Goal: Task Accomplishment & Management: Manage account settings

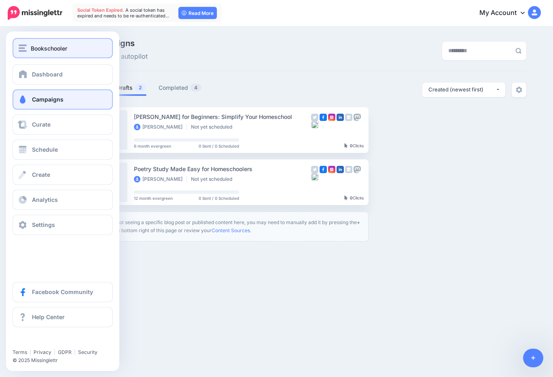
click at [40, 49] on span "Bookschooler" at bounding box center [49, 48] width 36 height 9
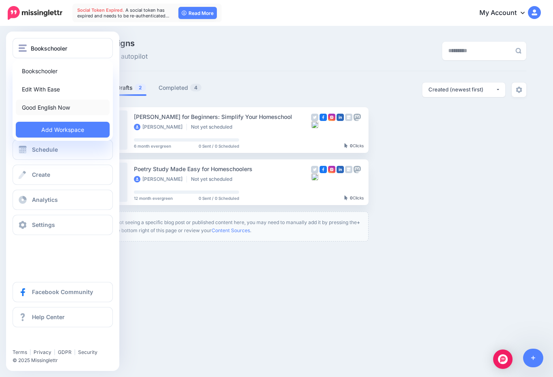
click at [63, 105] on link "Good English Now" at bounding box center [63, 107] width 94 height 16
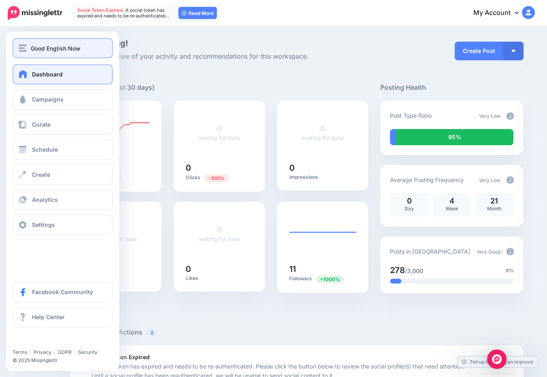
click at [55, 53] on span "Good English Now" at bounding box center [56, 48] width 50 height 9
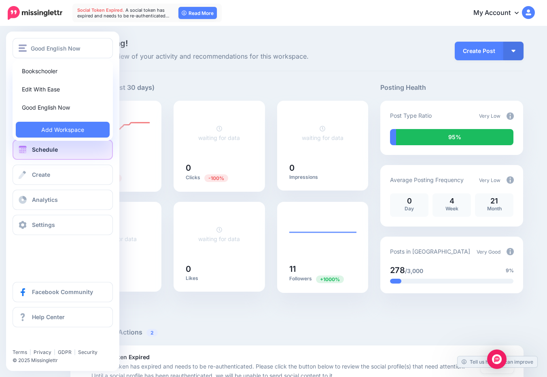
click at [53, 149] on span "Schedule" at bounding box center [45, 149] width 26 height 7
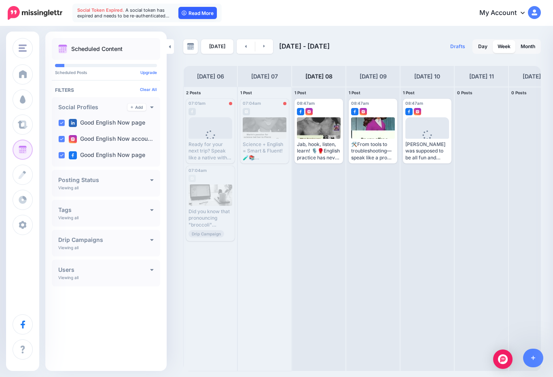
click at [205, 13] on link "Read More" at bounding box center [197, 13] width 38 height 12
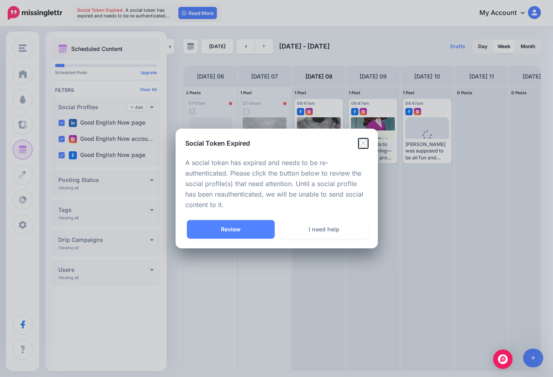
click at [363, 144] on icon "Close" at bounding box center [362, 143] width 9 height 9
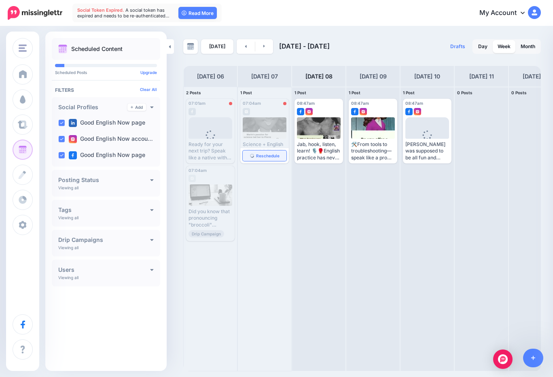
click at [259, 158] on span "Reschedule" at bounding box center [267, 156] width 23 height 4
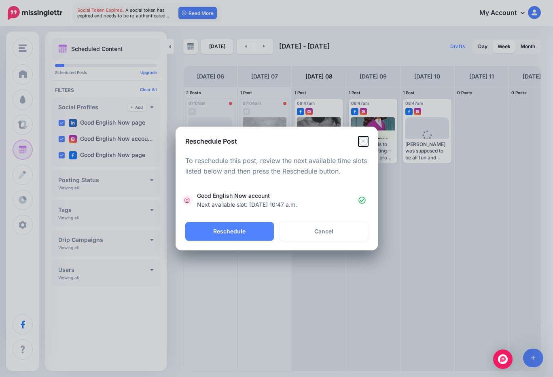
click at [365, 137] on icon "Close" at bounding box center [362, 140] width 9 height 9
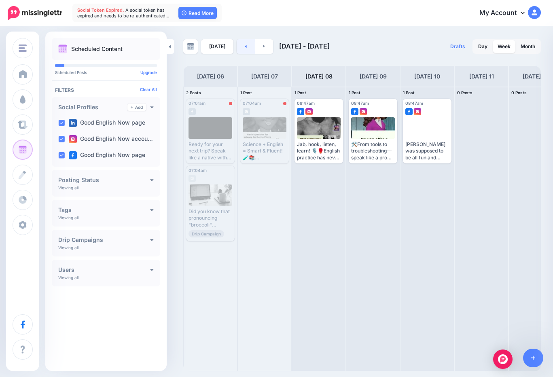
click at [248, 48] on link at bounding box center [246, 46] width 18 height 15
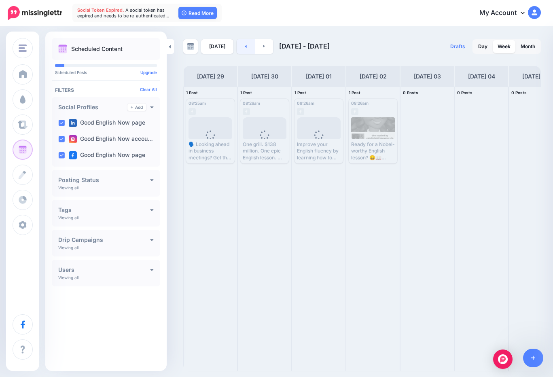
click at [248, 48] on link at bounding box center [246, 46] width 18 height 15
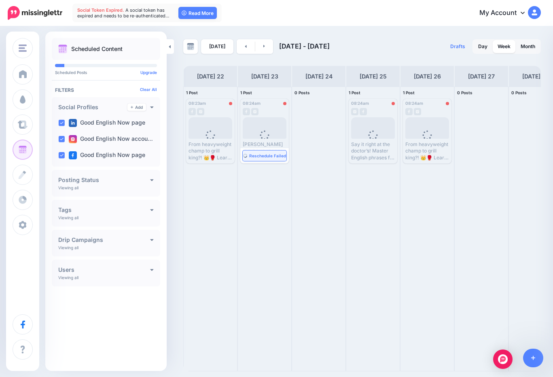
click at [260, 158] on link "Reschedule Failed" at bounding box center [265, 155] width 44 height 11
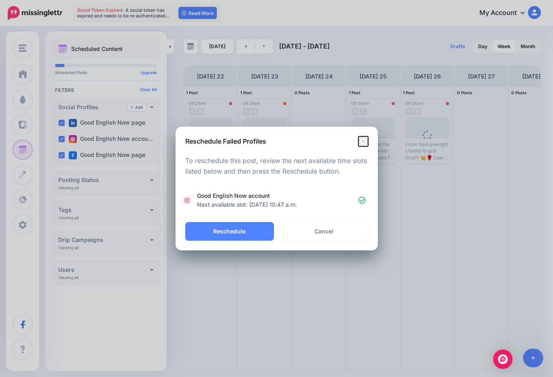
click at [366, 144] on icon "Close" at bounding box center [362, 140] width 9 height 9
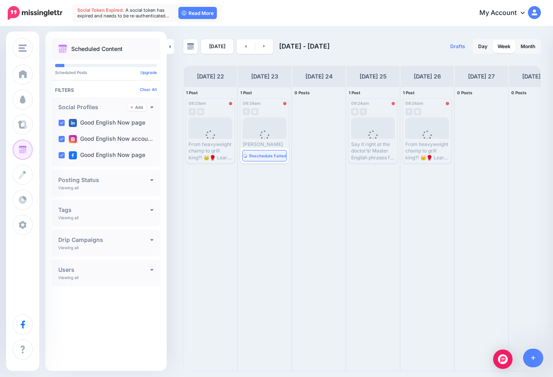
click at [258, 153] on link "Reschedule Failed" at bounding box center [265, 155] width 44 height 11
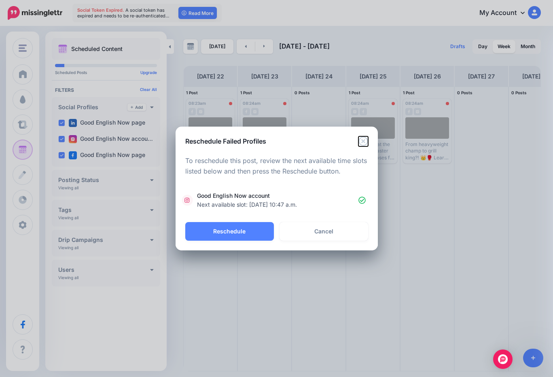
click at [367, 142] on icon "Close" at bounding box center [362, 140] width 9 height 9
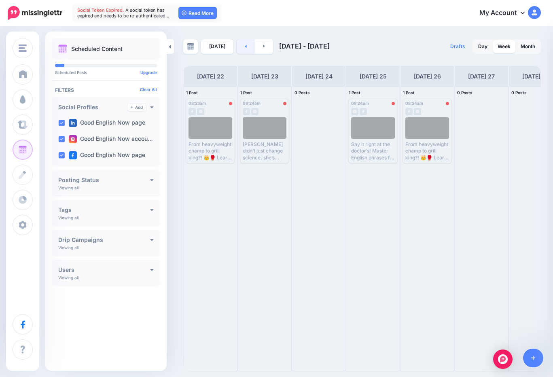
click at [238, 44] on link at bounding box center [246, 46] width 18 height 15
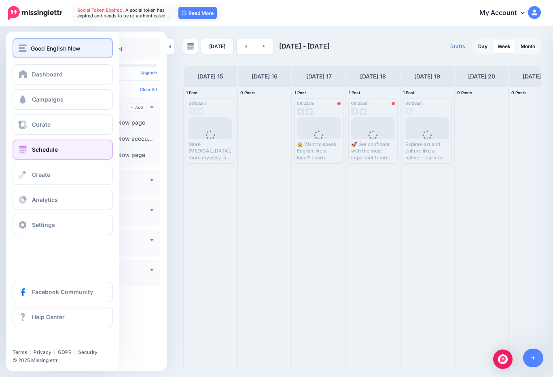
click at [46, 51] on span "Good English Now" at bounding box center [56, 48] width 50 height 9
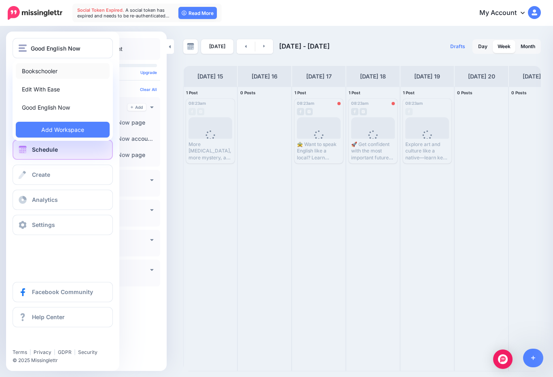
click at [47, 72] on link "Bookschooler" at bounding box center [63, 71] width 94 height 16
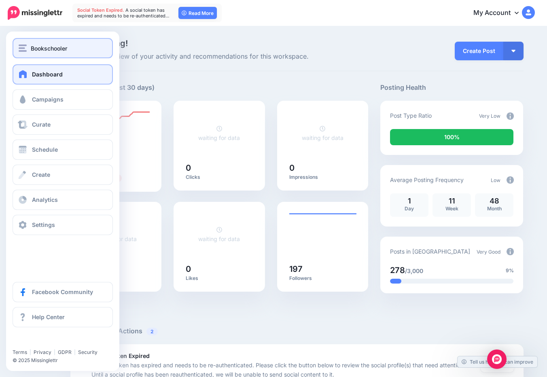
click at [61, 54] on button "Bookschooler" at bounding box center [63, 48] width 100 height 20
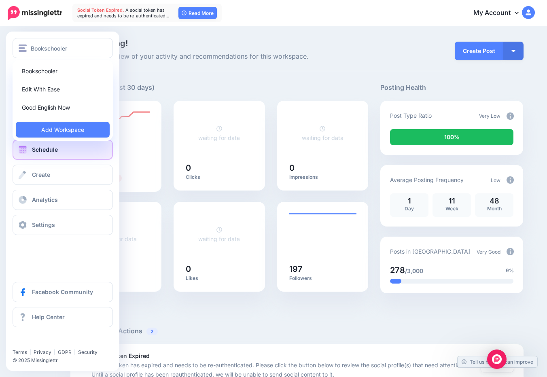
click at [62, 156] on link "Schedule" at bounding box center [63, 149] width 100 height 20
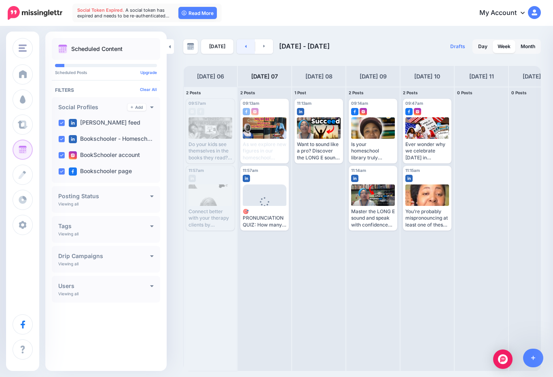
click at [242, 49] on link at bounding box center [246, 46] width 18 height 15
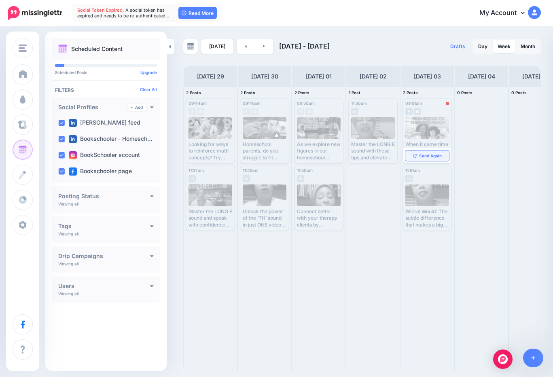
click at [420, 160] on link "Send Again" at bounding box center [427, 155] width 44 height 11
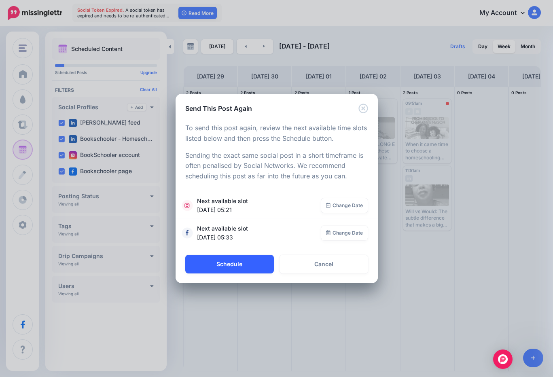
click at [224, 265] on button "Schedule" at bounding box center [229, 264] width 89 height 19
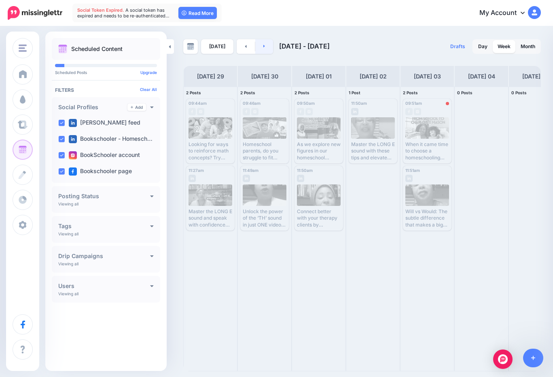
click at [260, 43] on link at bounding box center [264, 46] width 18 height 15
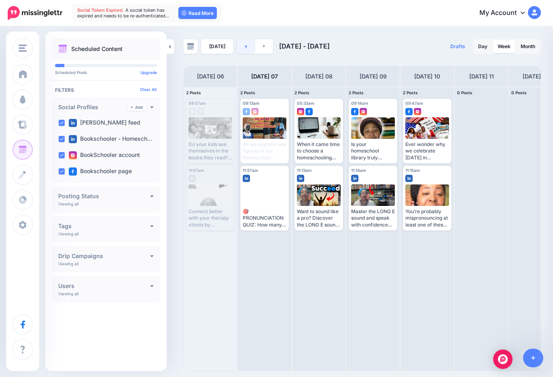
click at [249, 44] on link at bounding box center [246, 46] width 18 height 15
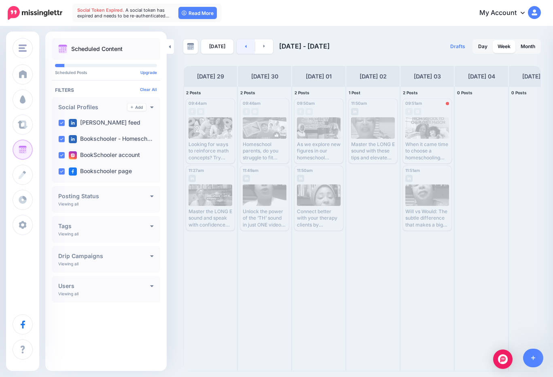
click at [247, 50] on link at bounding box center [246, 46] width 18 height 15
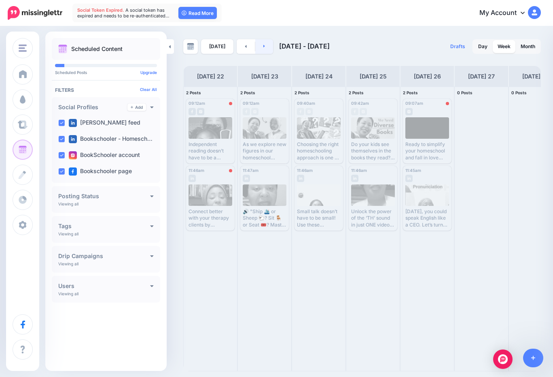
click at [260, 52] on link at bounding box center [264, 46] width 18 height 15
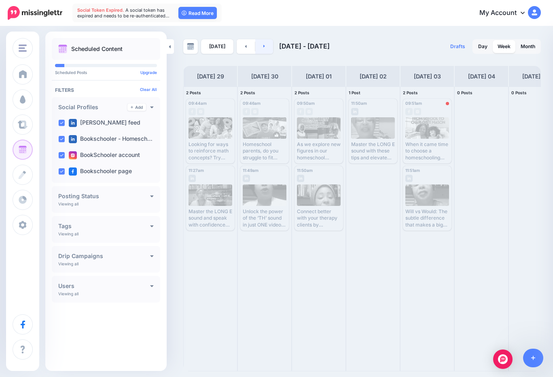
click at [260, 52] on link at bounding box center [264, 46] width 18 height 15
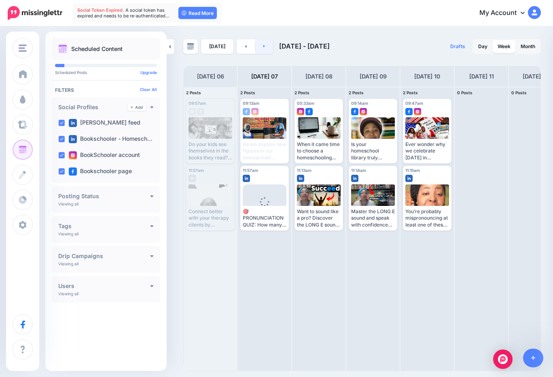
click at [260, 52] on link at bounding box center [264, 46] width 18 height 15
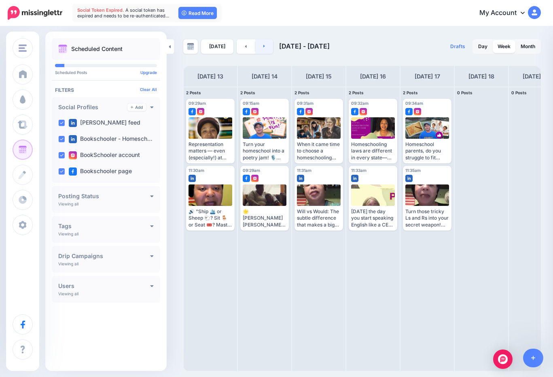
click at [260, 52] on link at bounding box center [264, 46] width 18 height 15
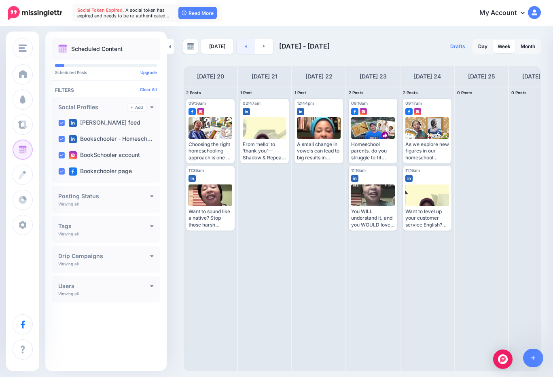
click at [246, 47] on link at bounding box center [246, 46] width 18 height 15
